Goal: Information Seeking & Learning: Learn about a topic

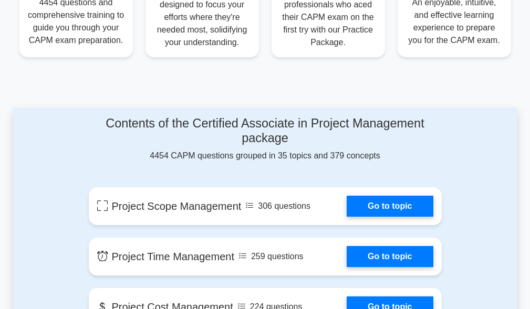
scroll to position [472, 0]
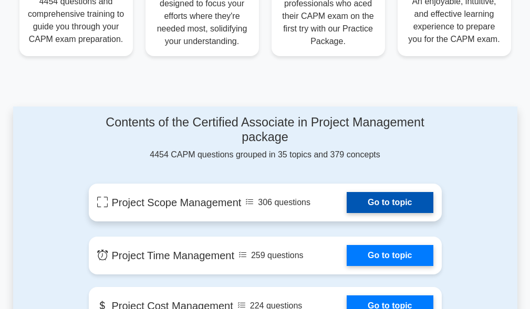
click at [386, 201] on link "Go to topic" at bounding box center [389, 202] width 86 height 21
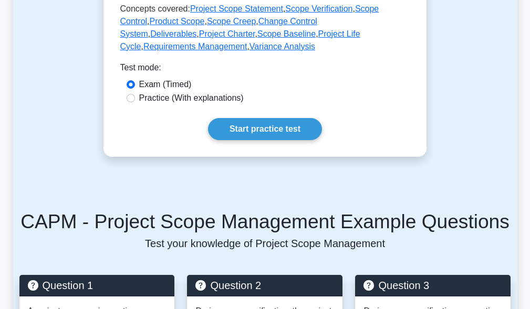
scroll to position [630, 0]
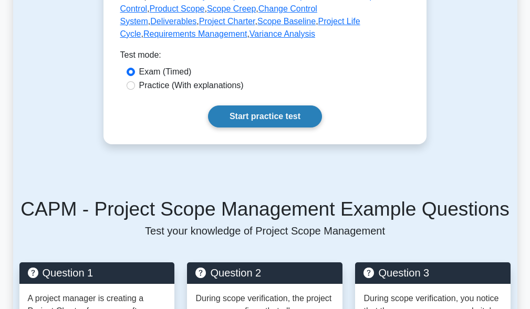
click at [275, 106] on link "Start practice test" at bounding box center [265, 117] width 114 height 22
